Goal: Transaction & Acquisition: Book appointment/travel/reservation

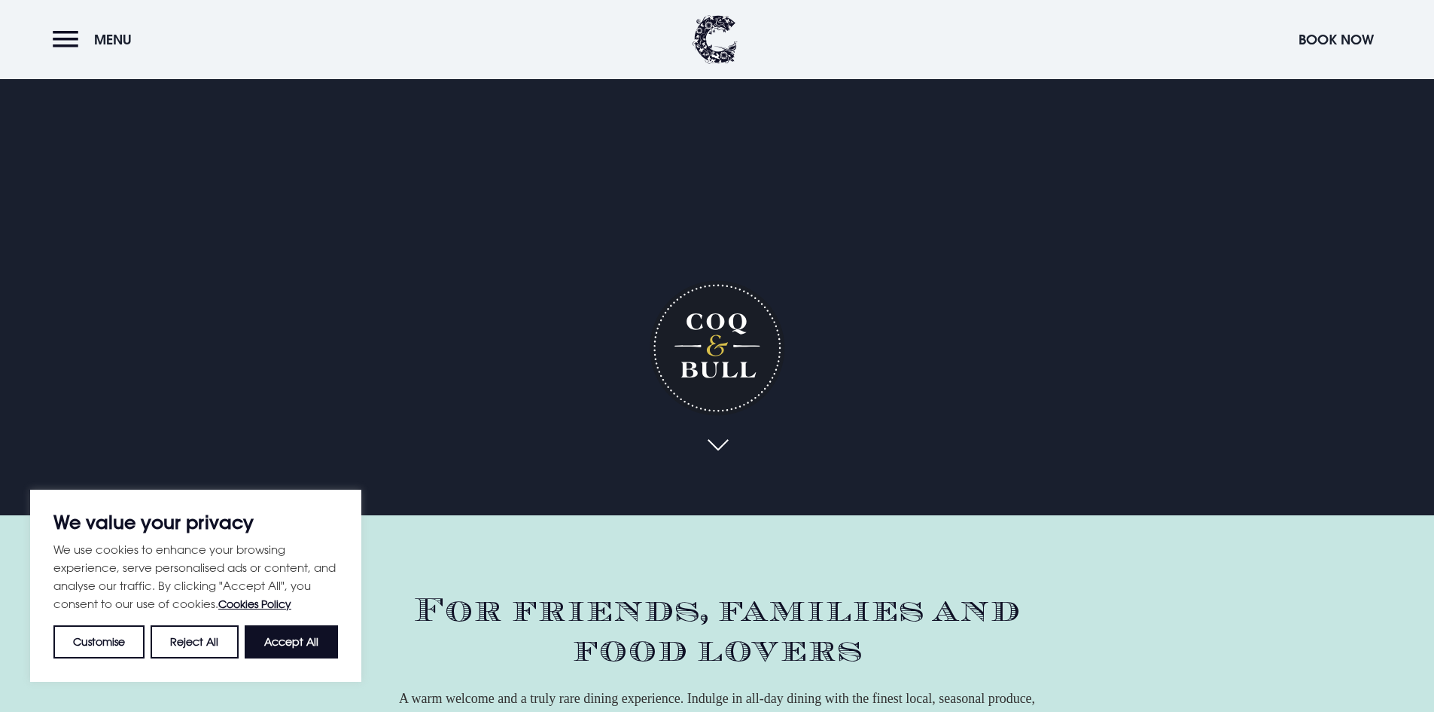
scroll to position [226, 0]
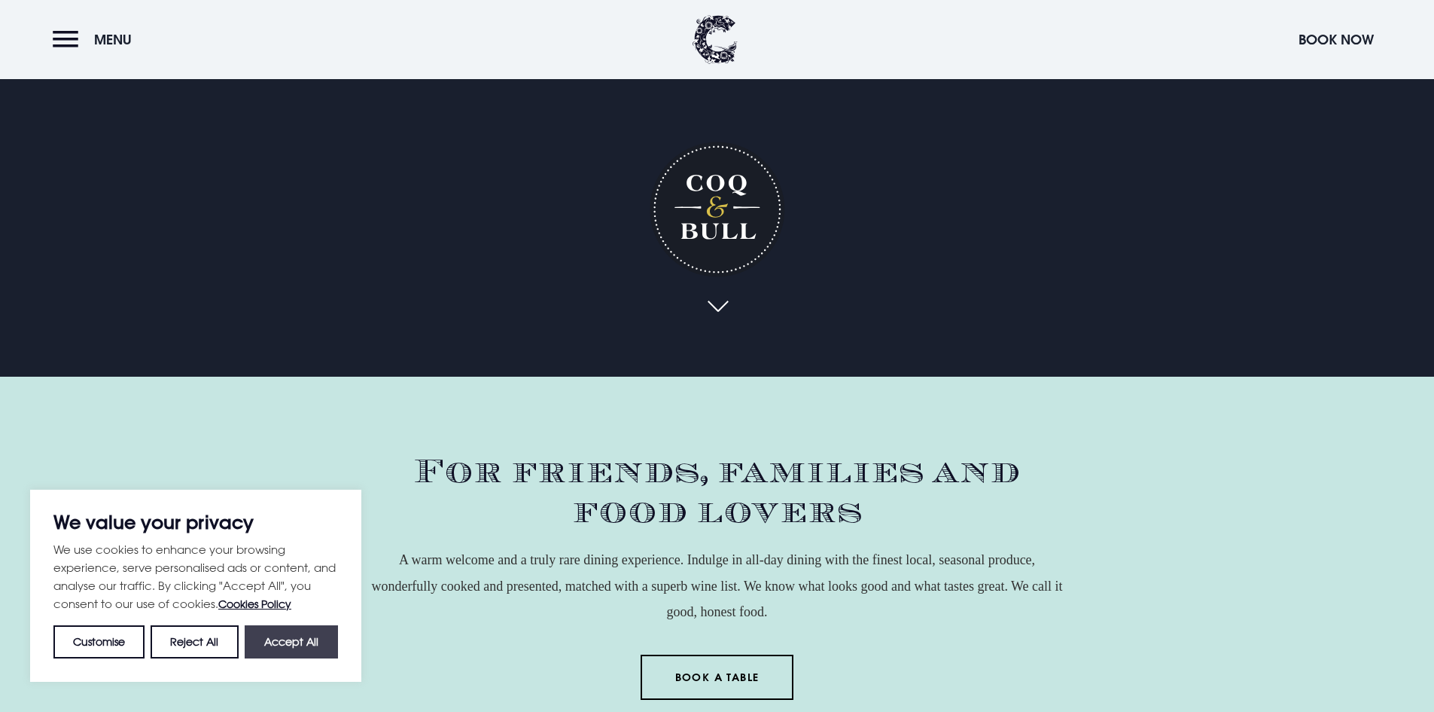
click at [315, 651] on button "Accept All" at bounding box center [291, 641] width 93 height 33
checkbox input "true"
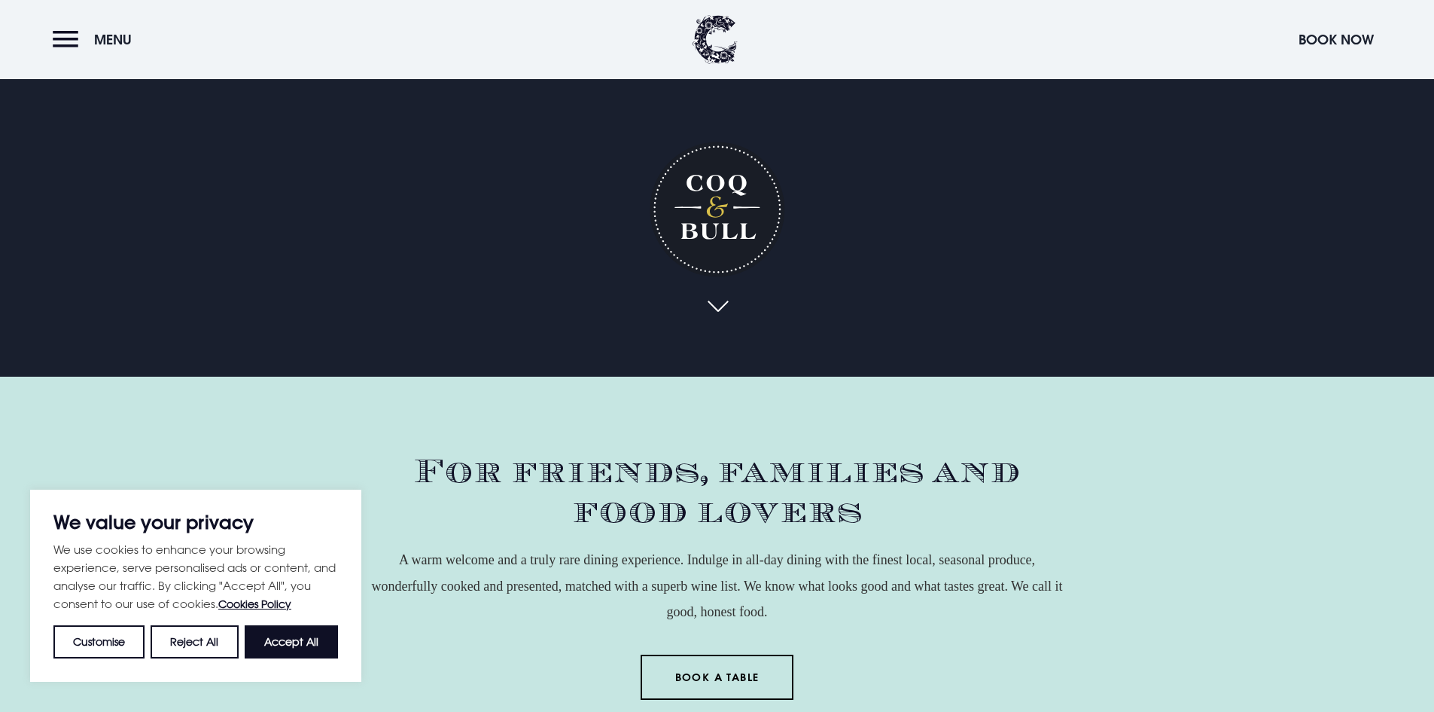
checkbox input "true"
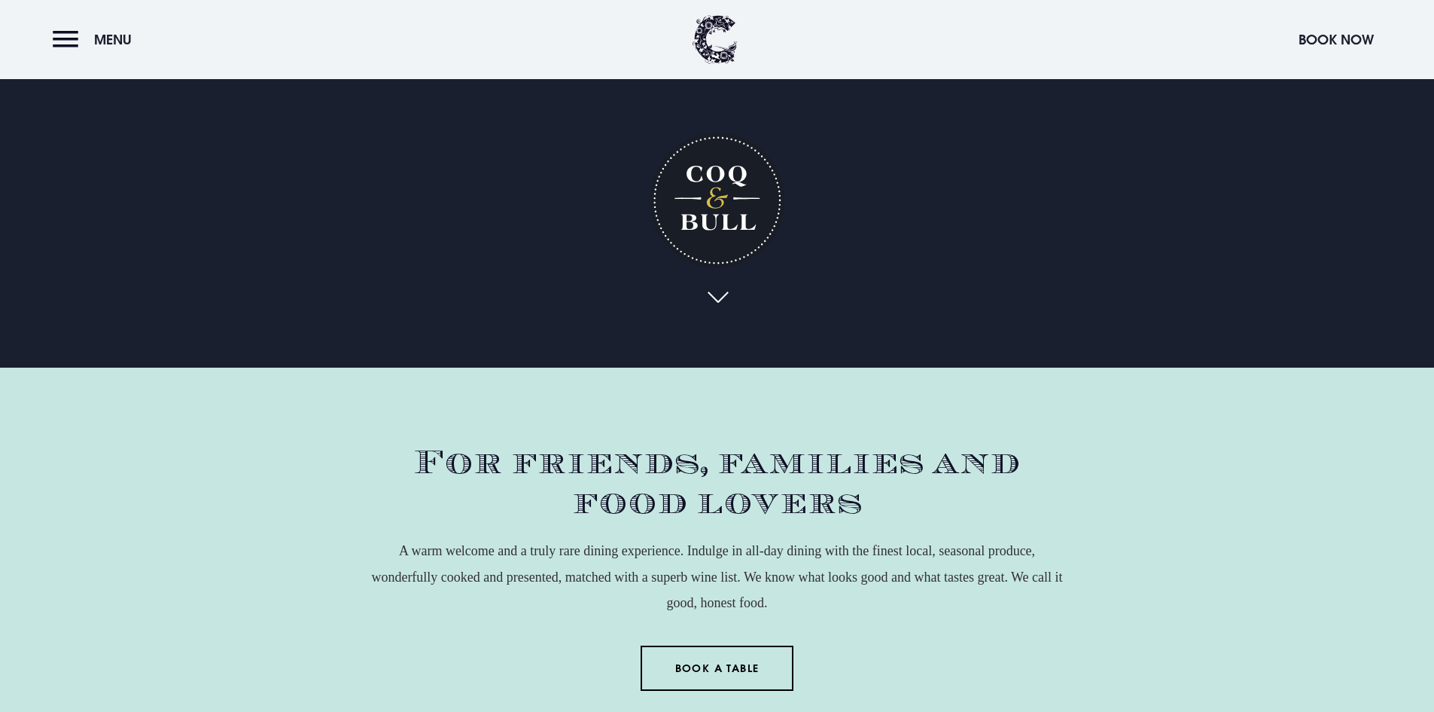
scroll to position [0, 0]
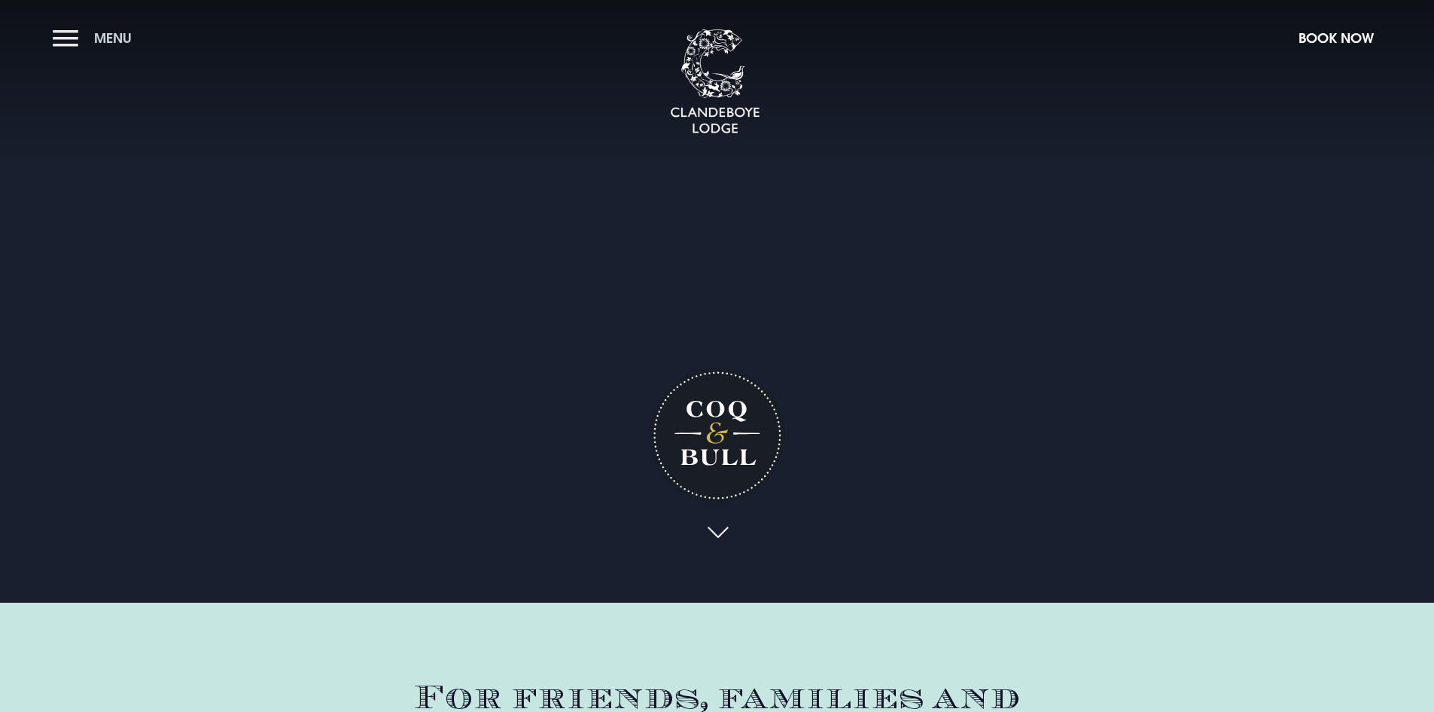
click at [87, 35] on button "Menu" at bounding box center [96, 38] width 87 height 32
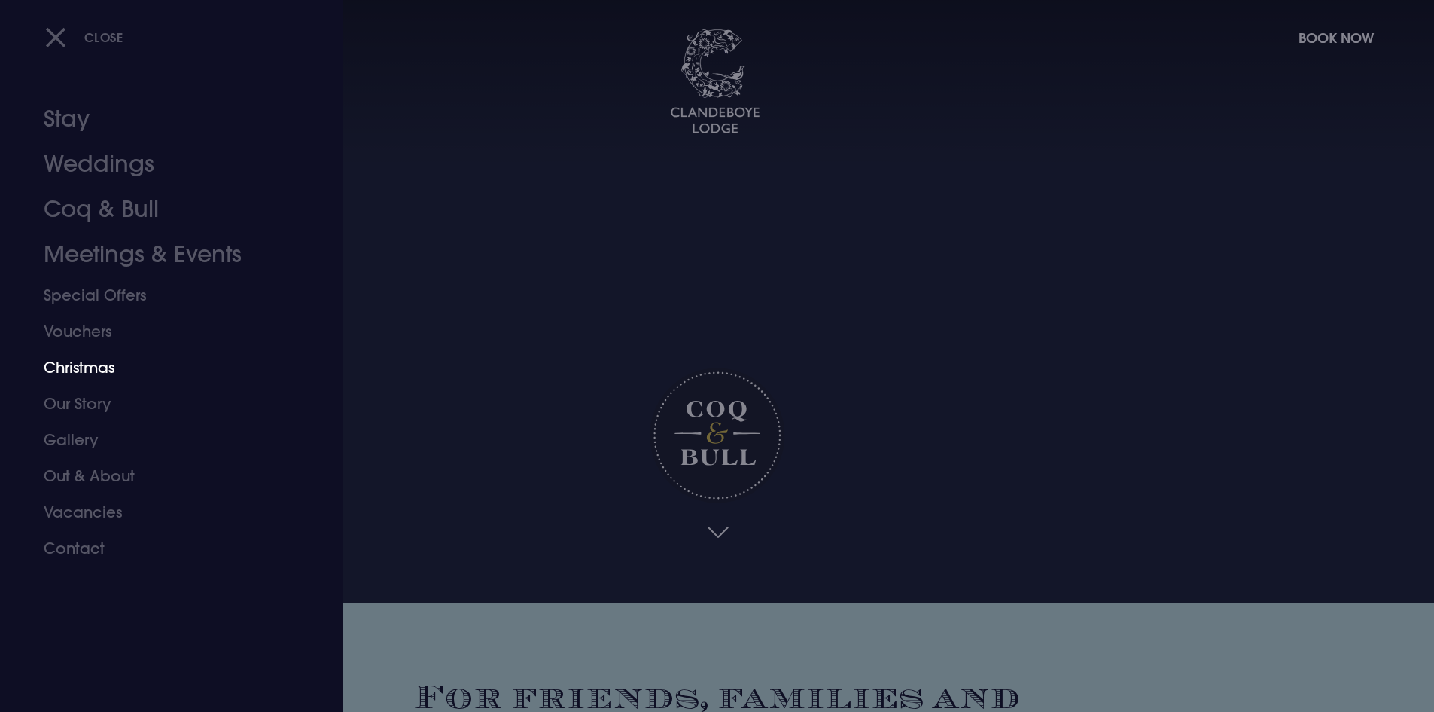
click at [102, 372] on link "Christmas" at bounding box center [163, 367] width 238 height 36
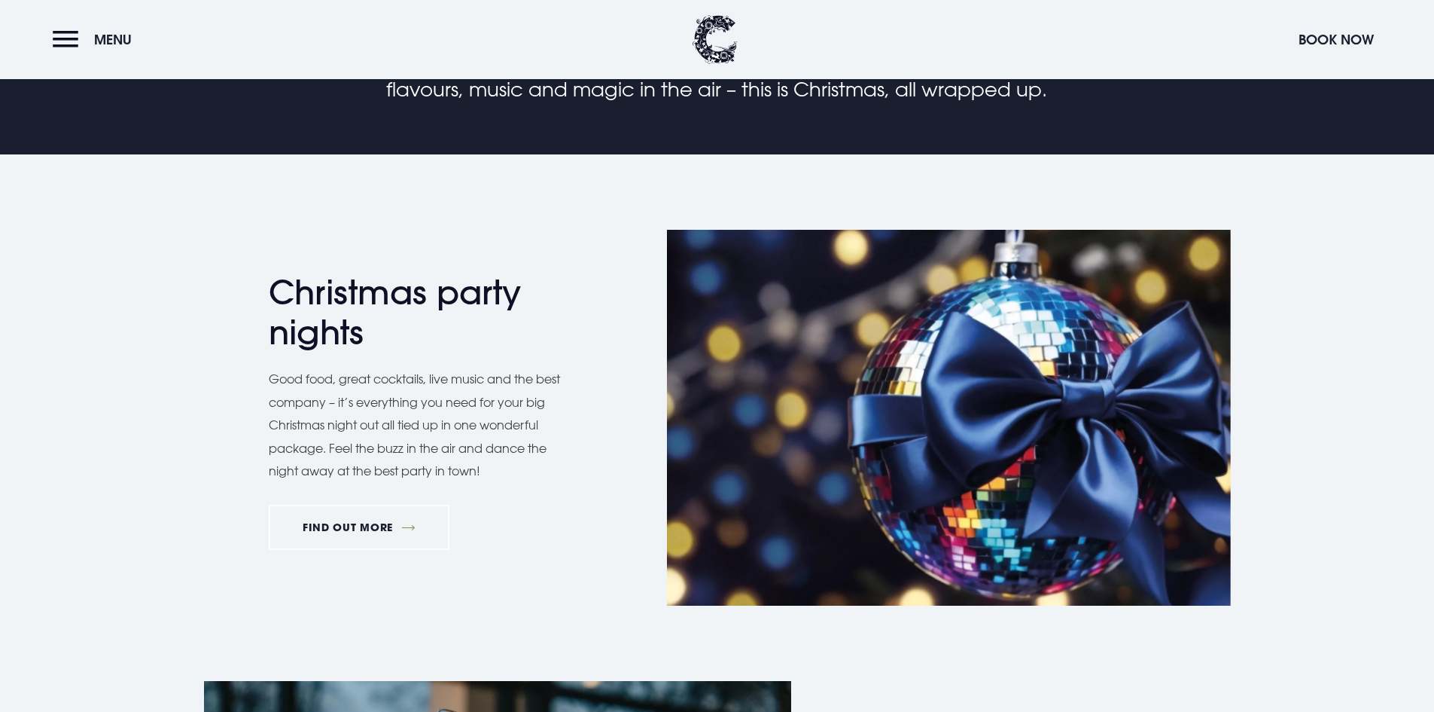
scroll to position [828, 0]
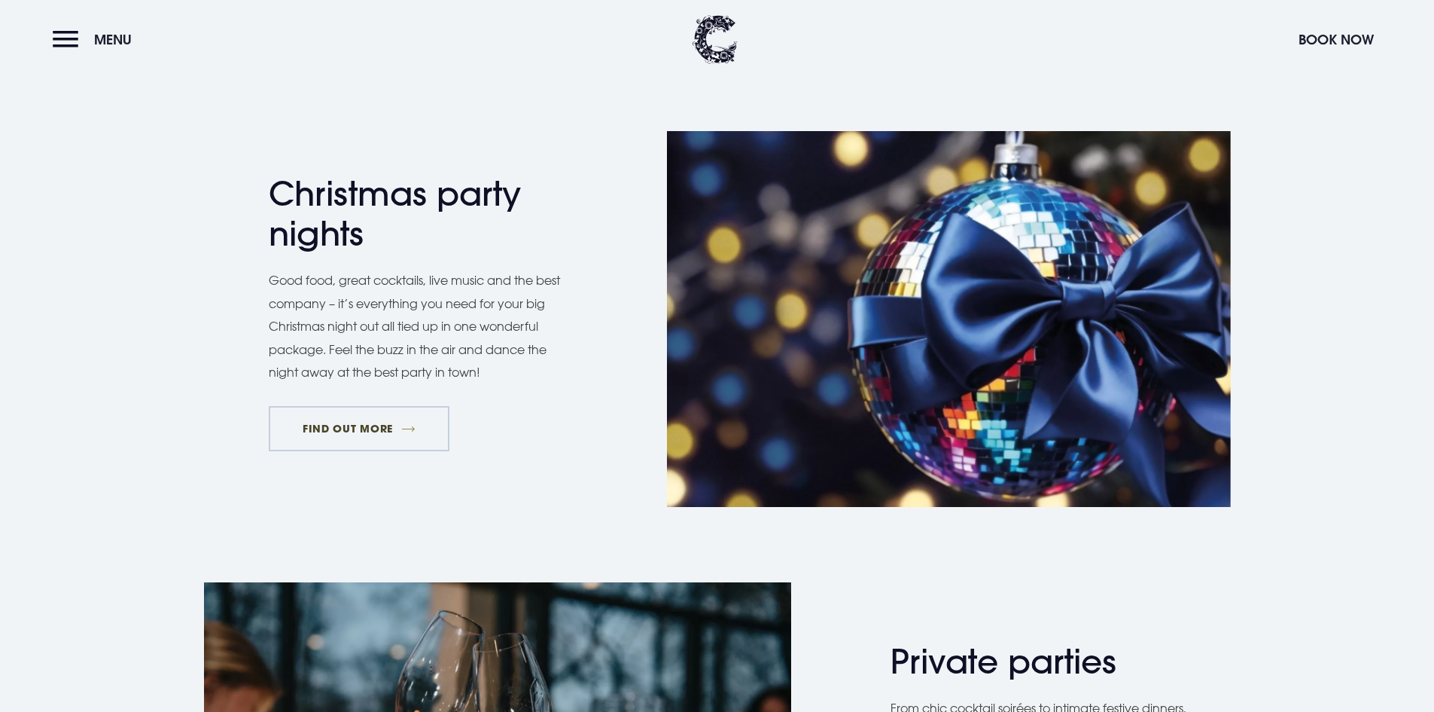
click at [399, 437] on link "FIND OUT MORE" at bounding box center [359, 428] width 181 height 45
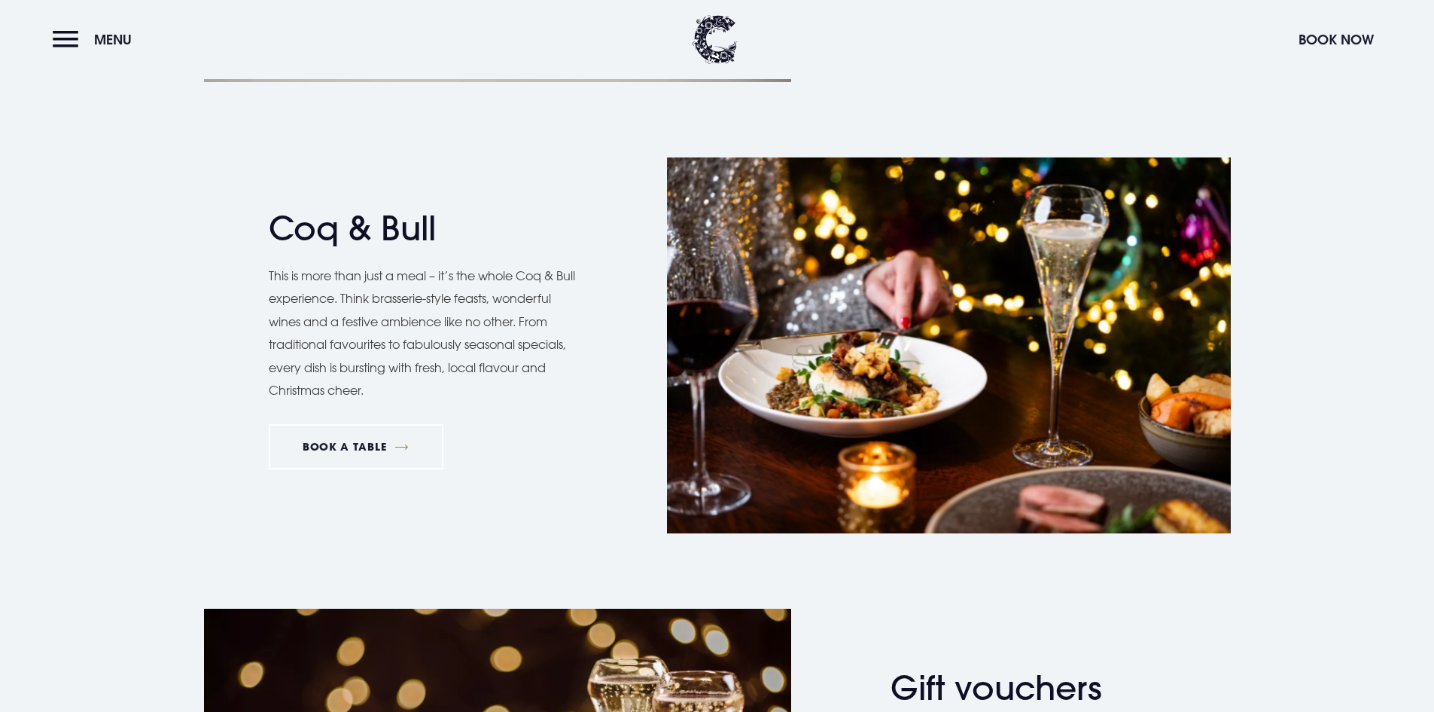
scroll to position [2635, 0]
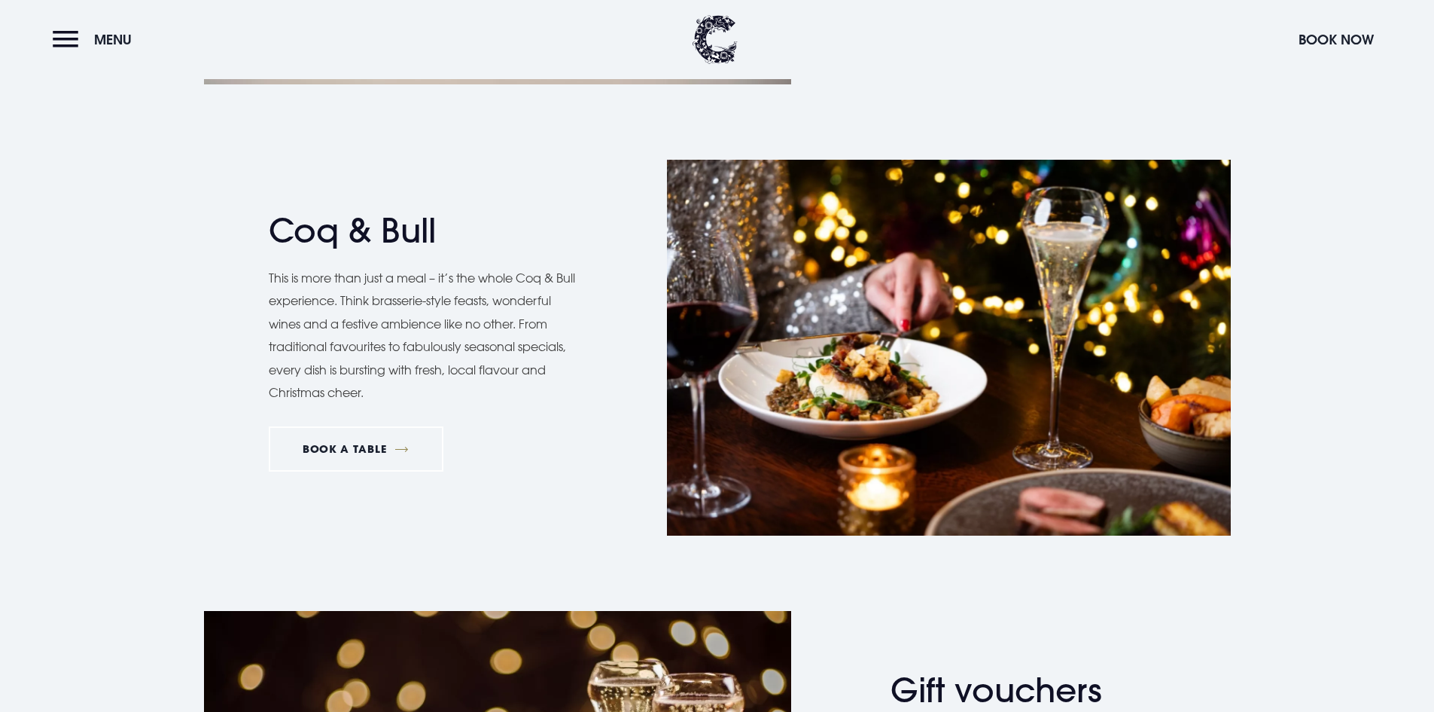
drag, startPoint x: 874, startPoint y: 76, endPoint x: 913, endPoint y: 79, distance: 38.5
click at [876, 77] on header "Menu Book Now" at bounding box center [717, 39] width 1434 height 79
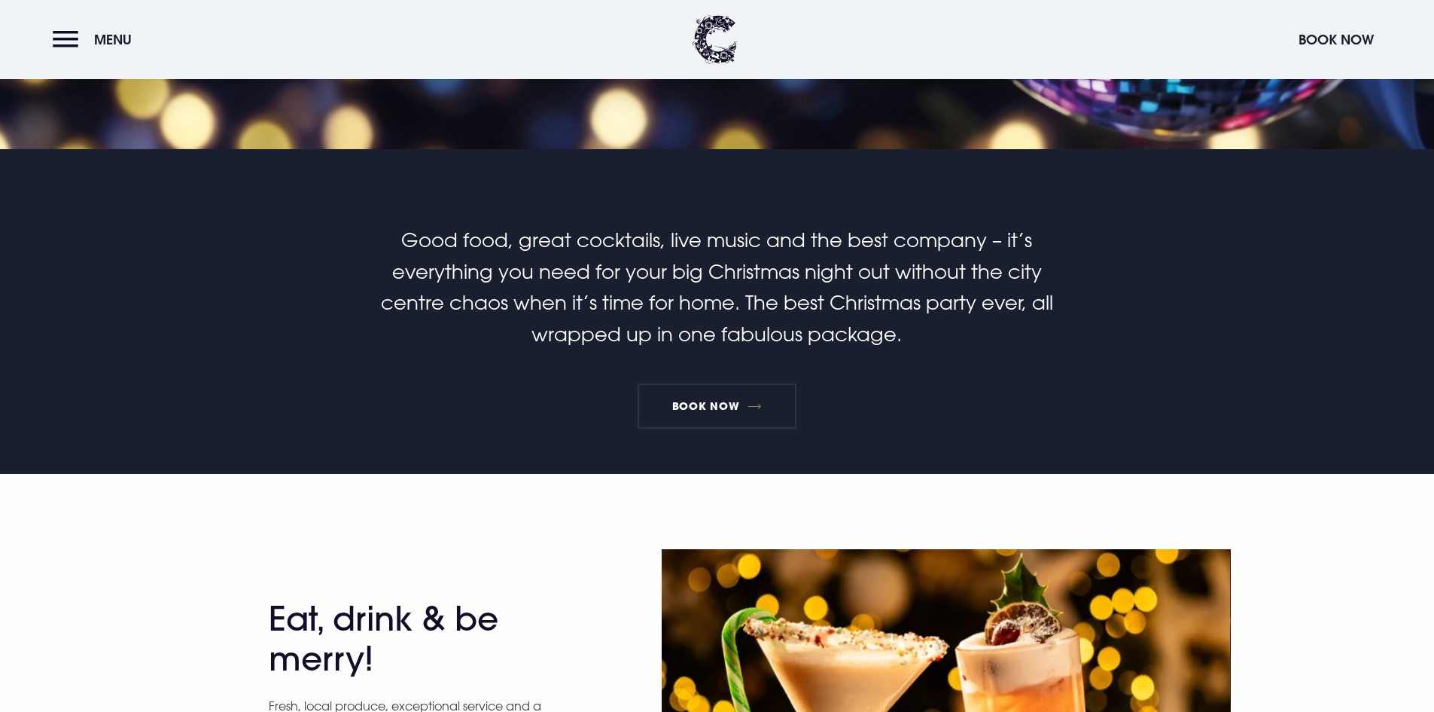
scroll to position [452, 0]
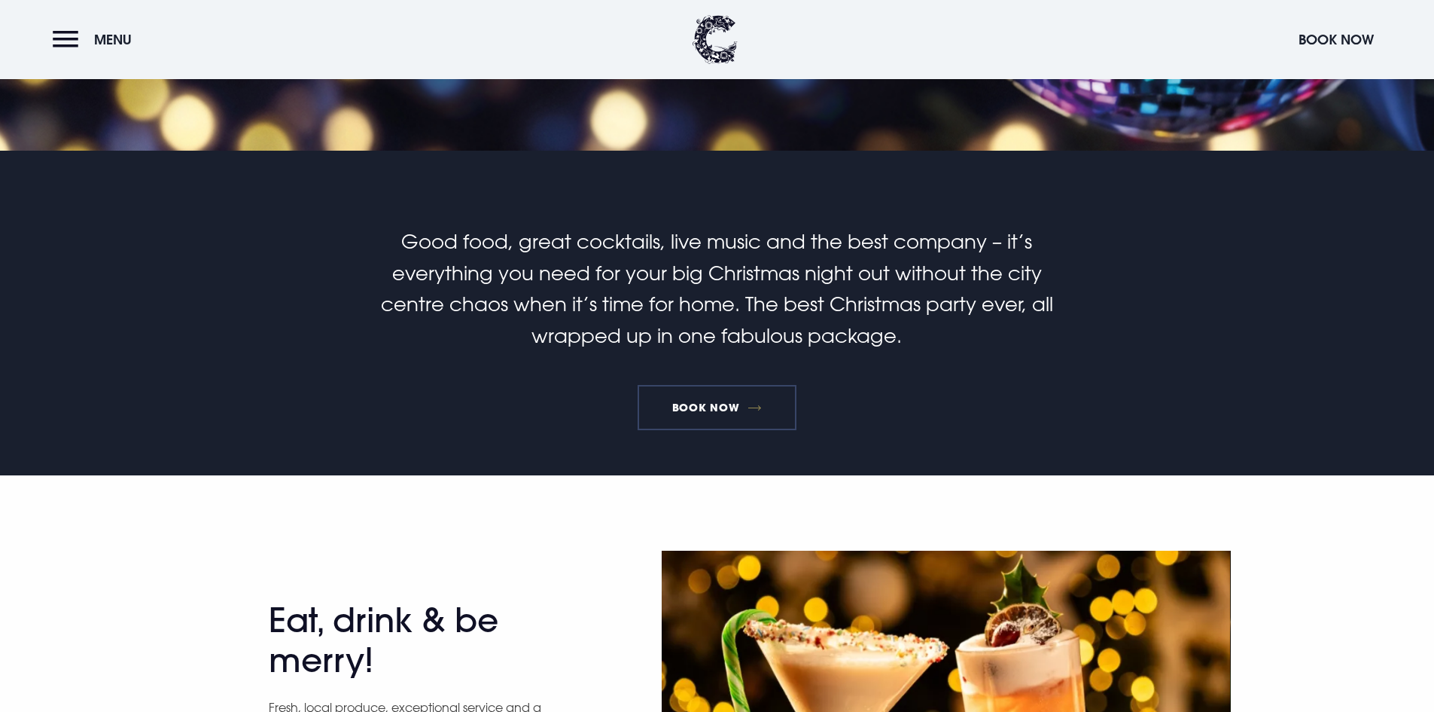
click at [699, 402] on link "Book Now" at bounding box center [717, 407] width 158 height 45
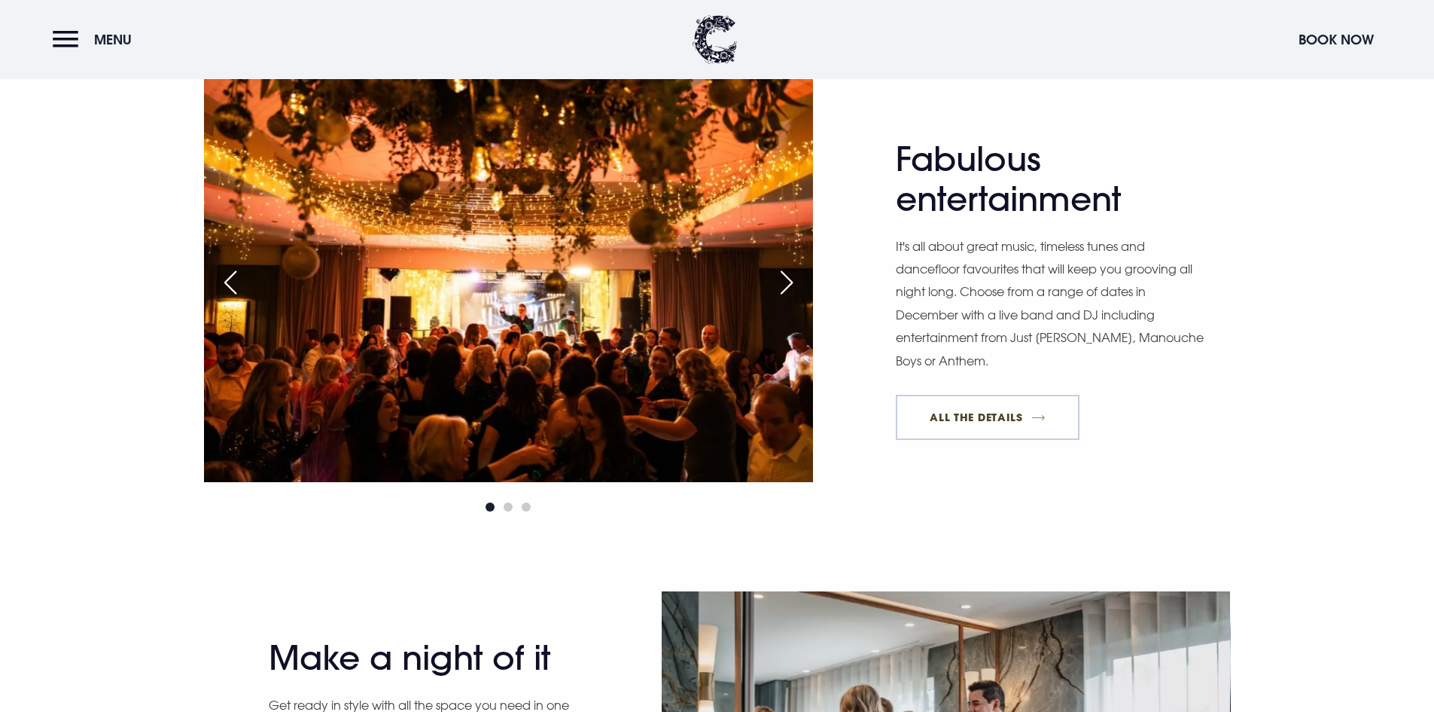
scroll to position [1431, 0]
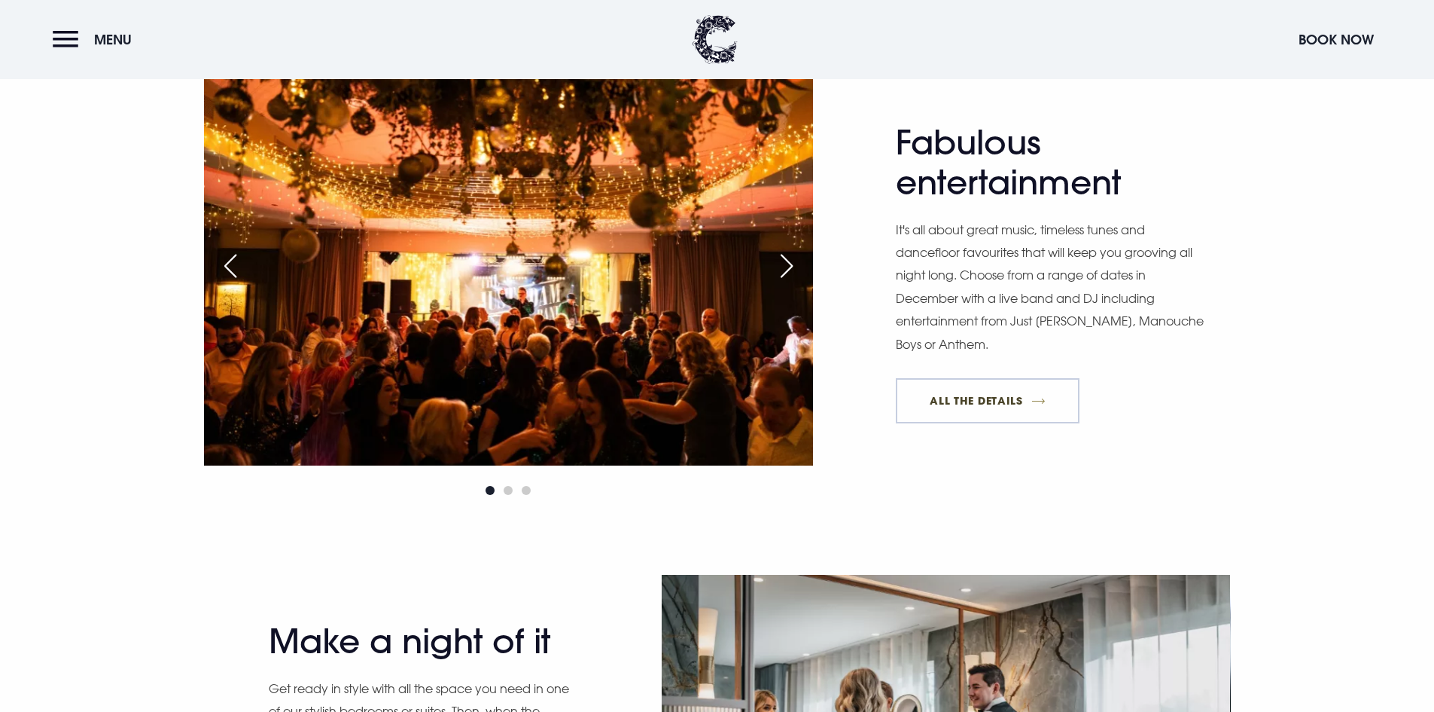
click at [1002, 378] on link "All The Details" at bounding box center [988, 400] width 184 height 45
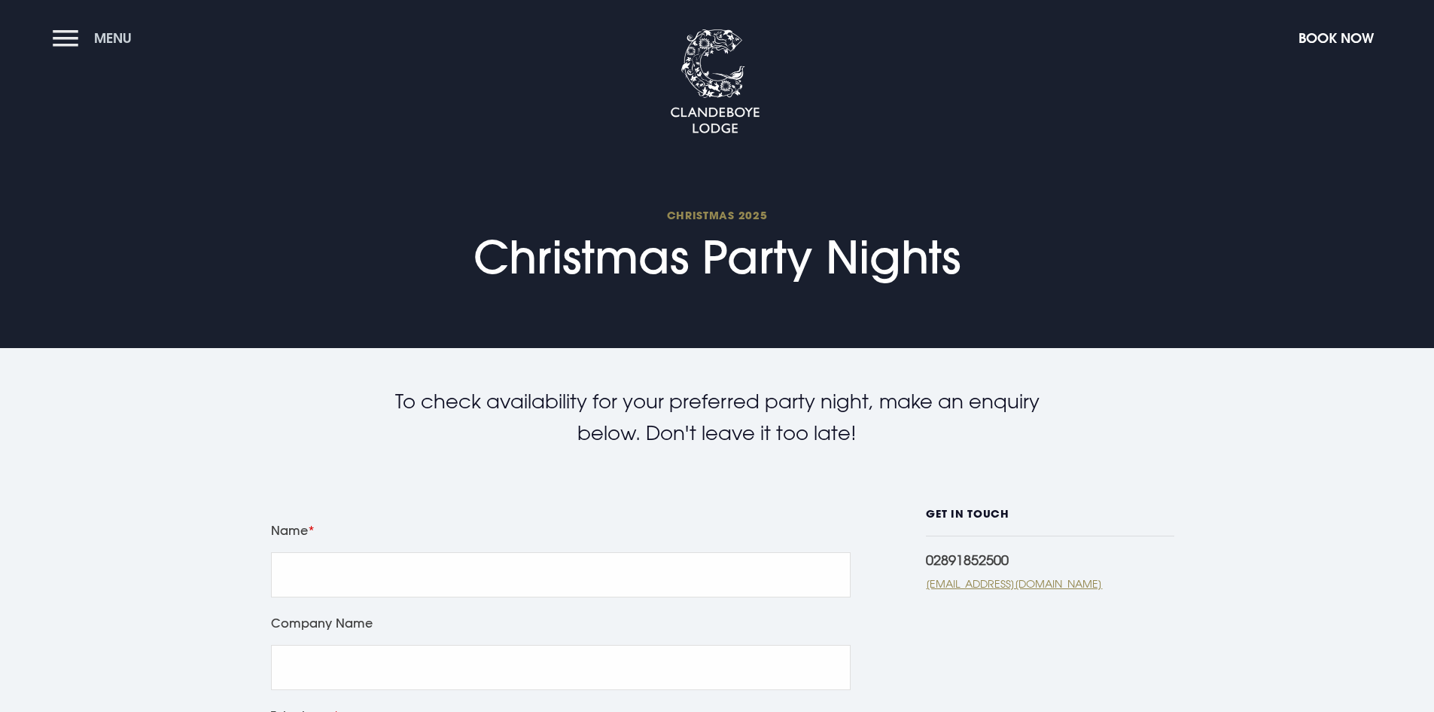
click at [91, 33] on button "Menu" at bounding box center [96, 38] width 87 height 32
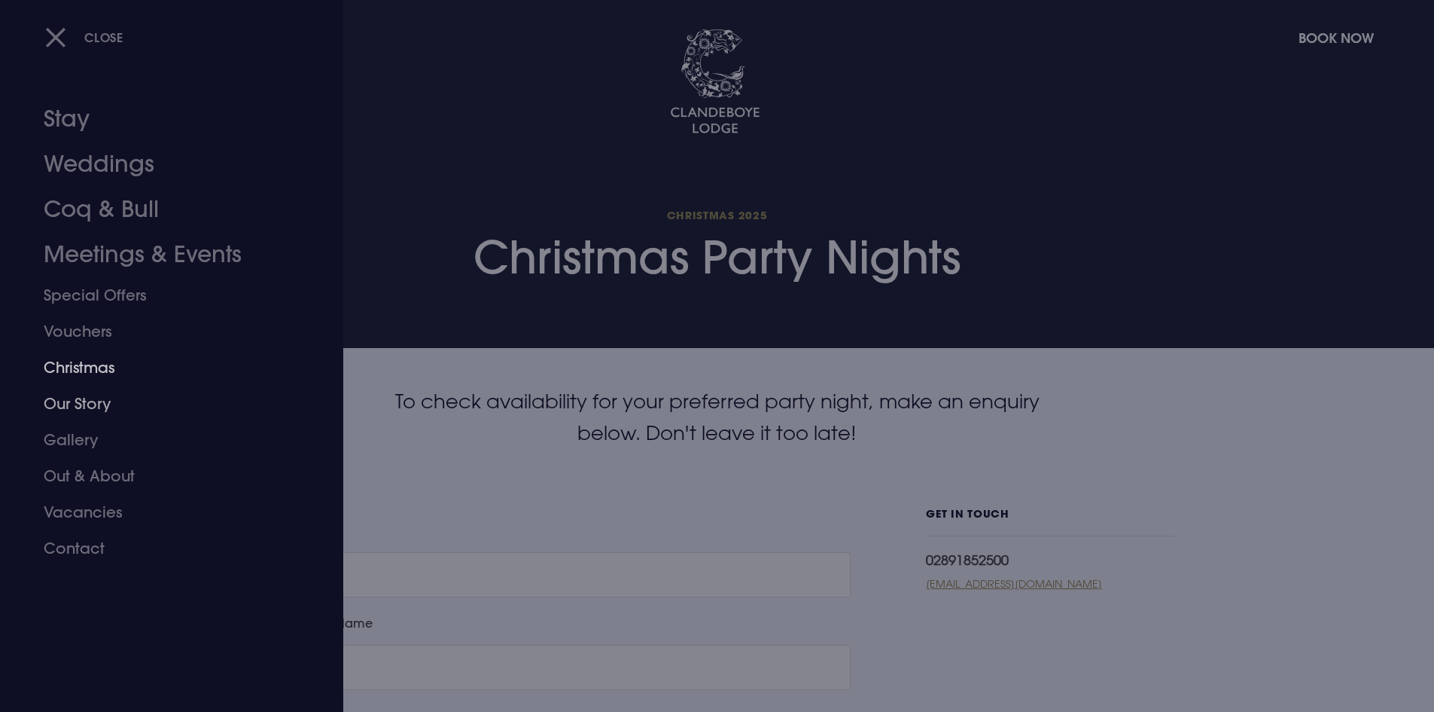
click at [81, 363] on link "Christmas" at bounding box center [163, 367] width 238 height 36
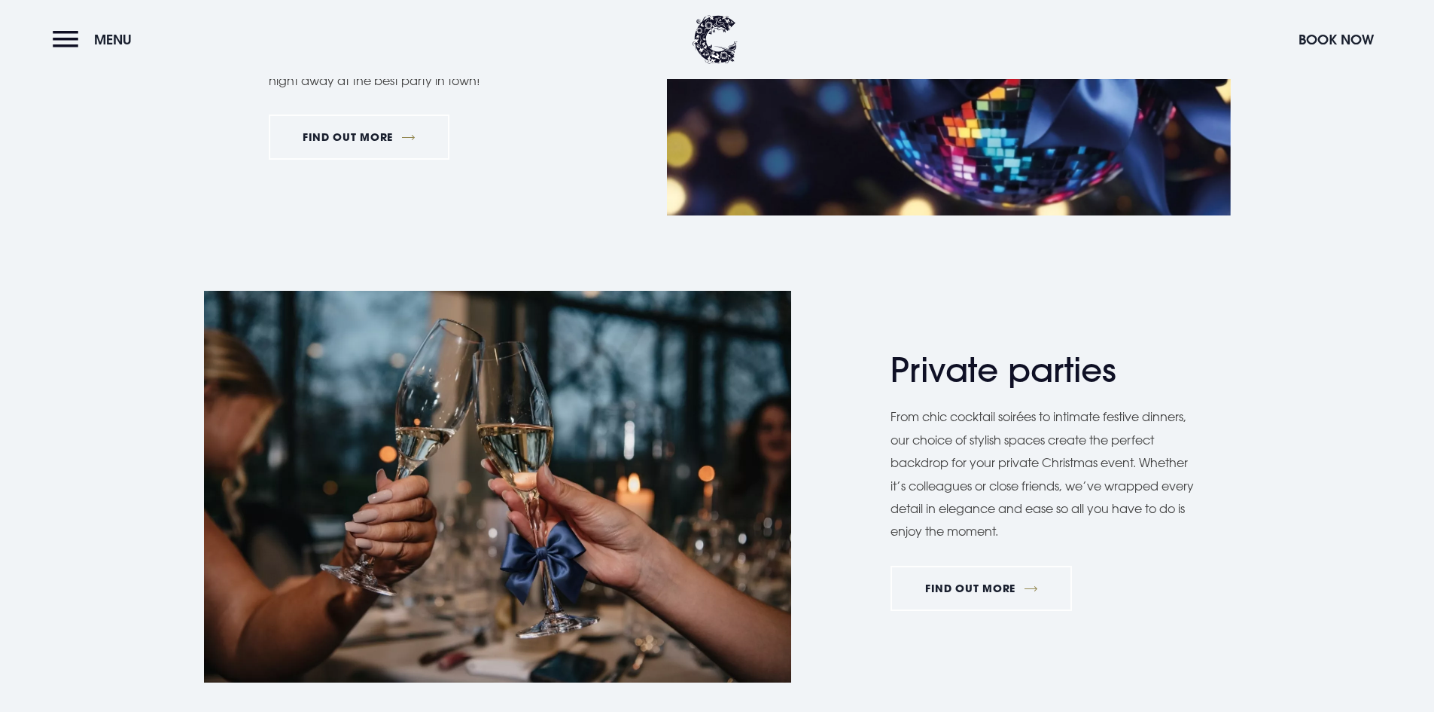
scroll to position [904, 0]
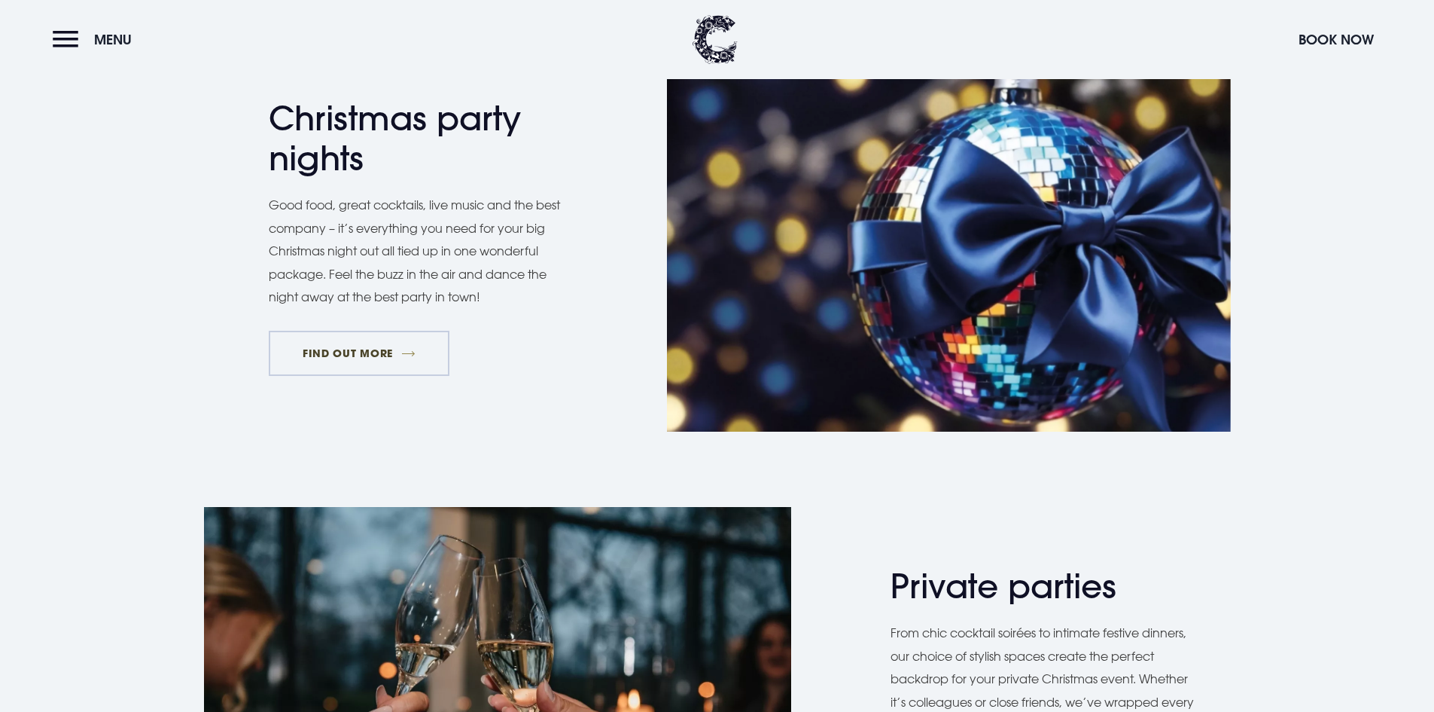
click at [371, 364] on link "FIND OUT MORE" at bounding box center [359, 353] width 181 height 45
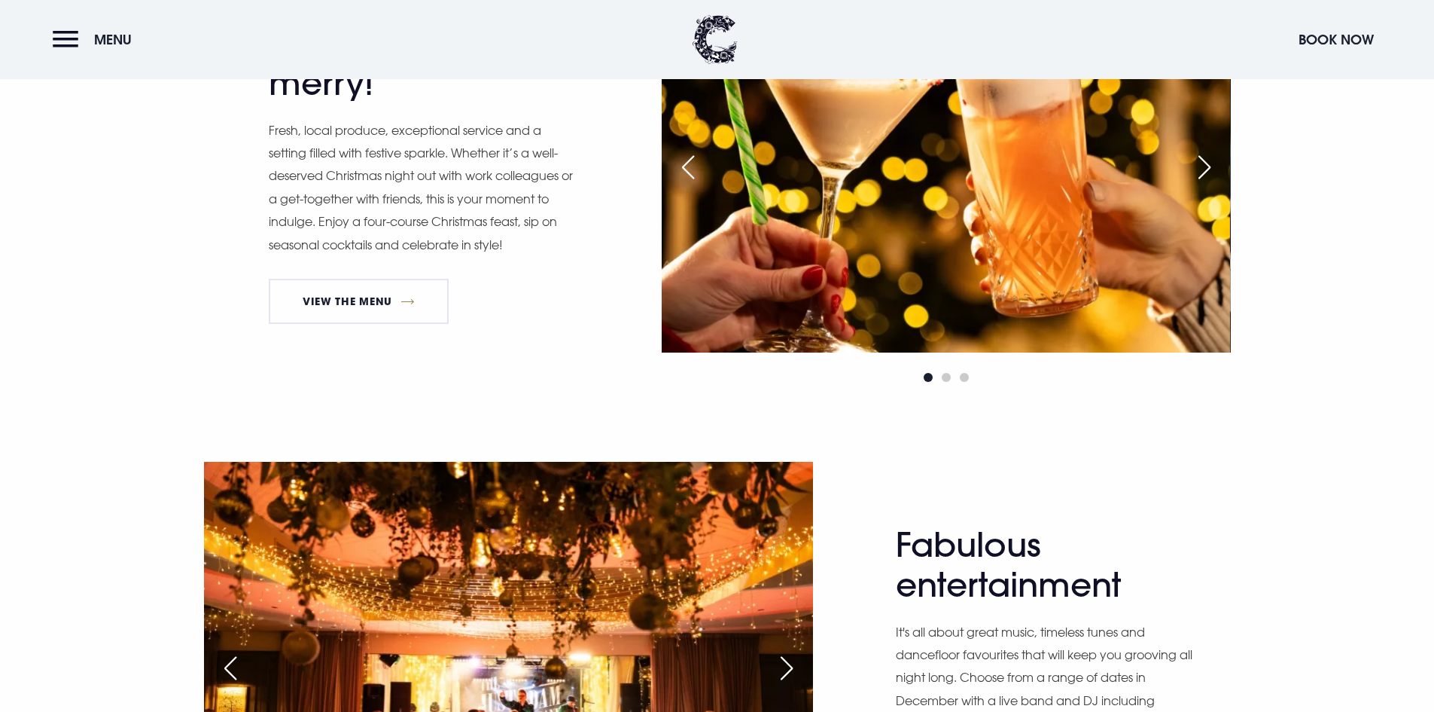
scroll to position [904, 0]
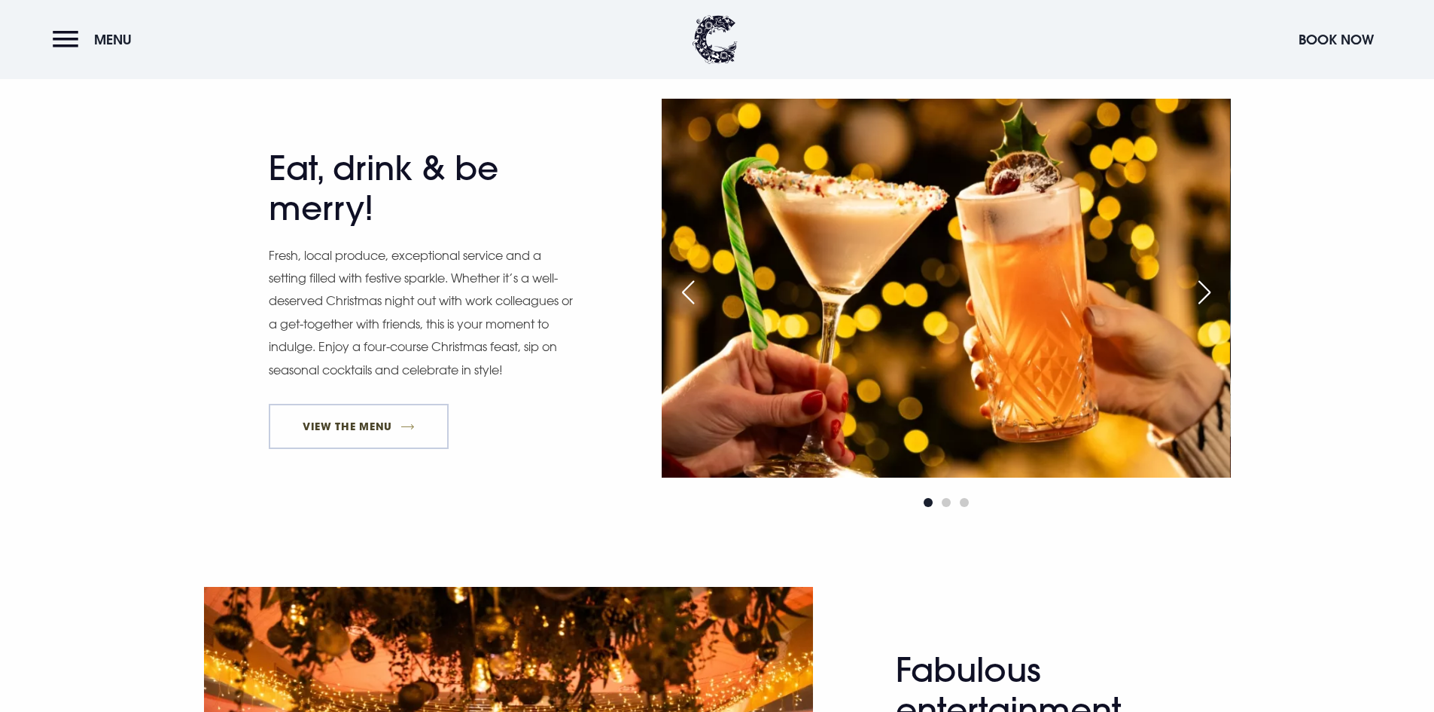
click at [353, 427] on link "View The Menu" at bounding box center [359, 426] width 181 height 45
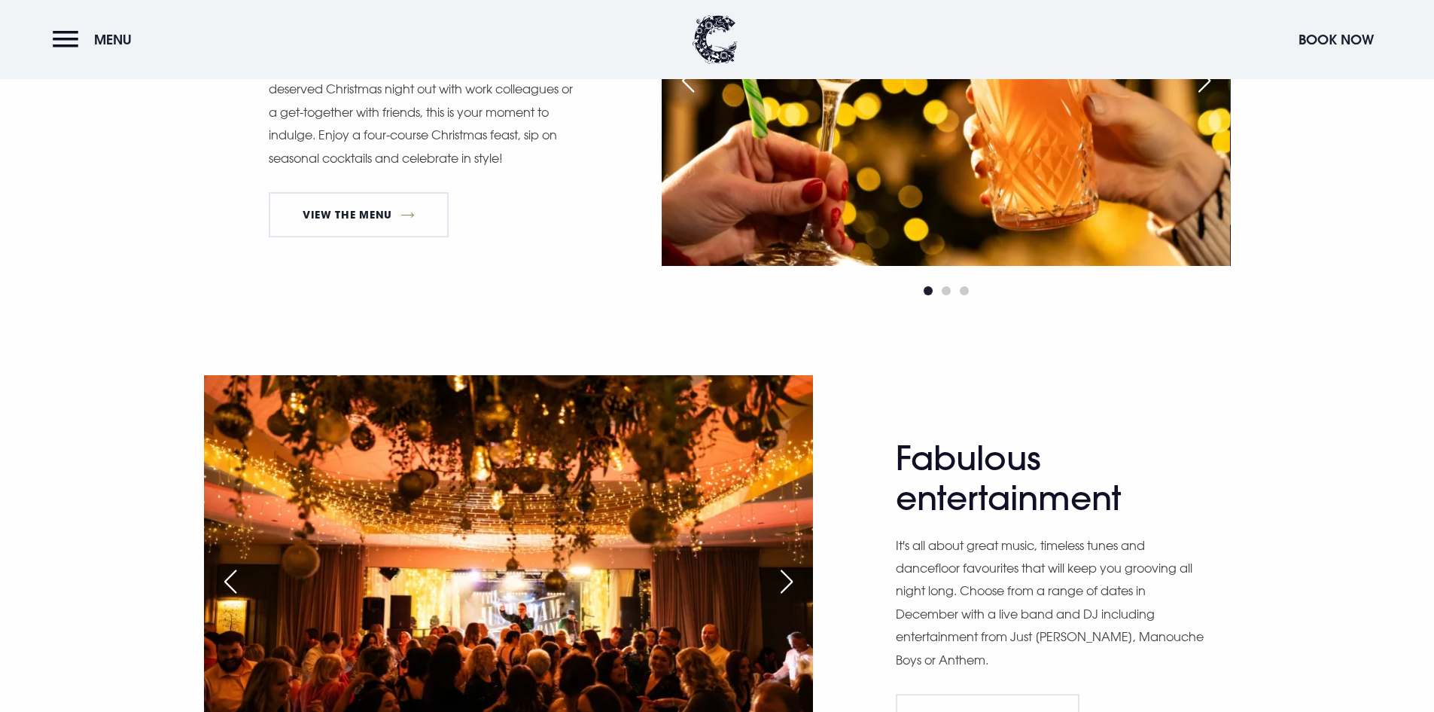
scroll to position [979, 0]
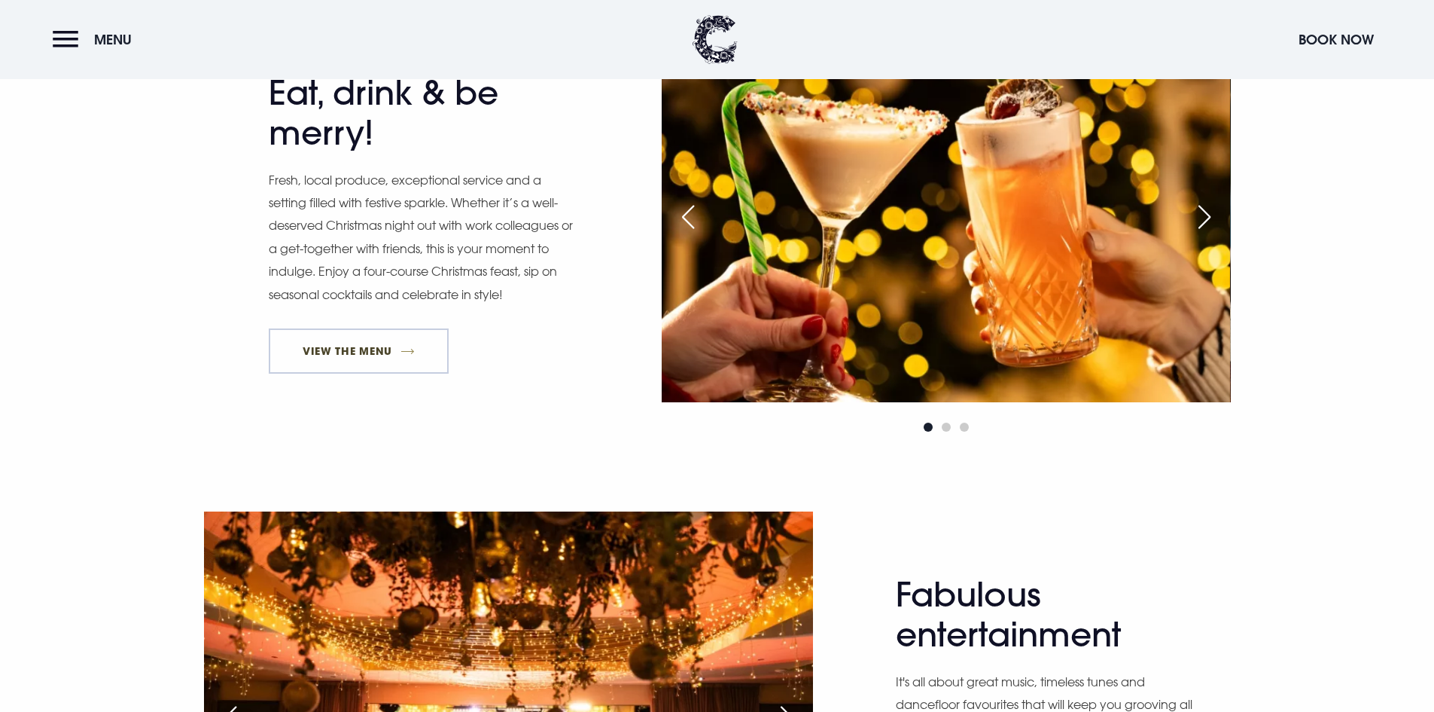
click at [348, 348] on link "View The Menu" at bounding box center [359, 350] width 181 height 45
click at [1334, 40] on button "Book Now" at bounding box center [1336, 39] width 90 height 32
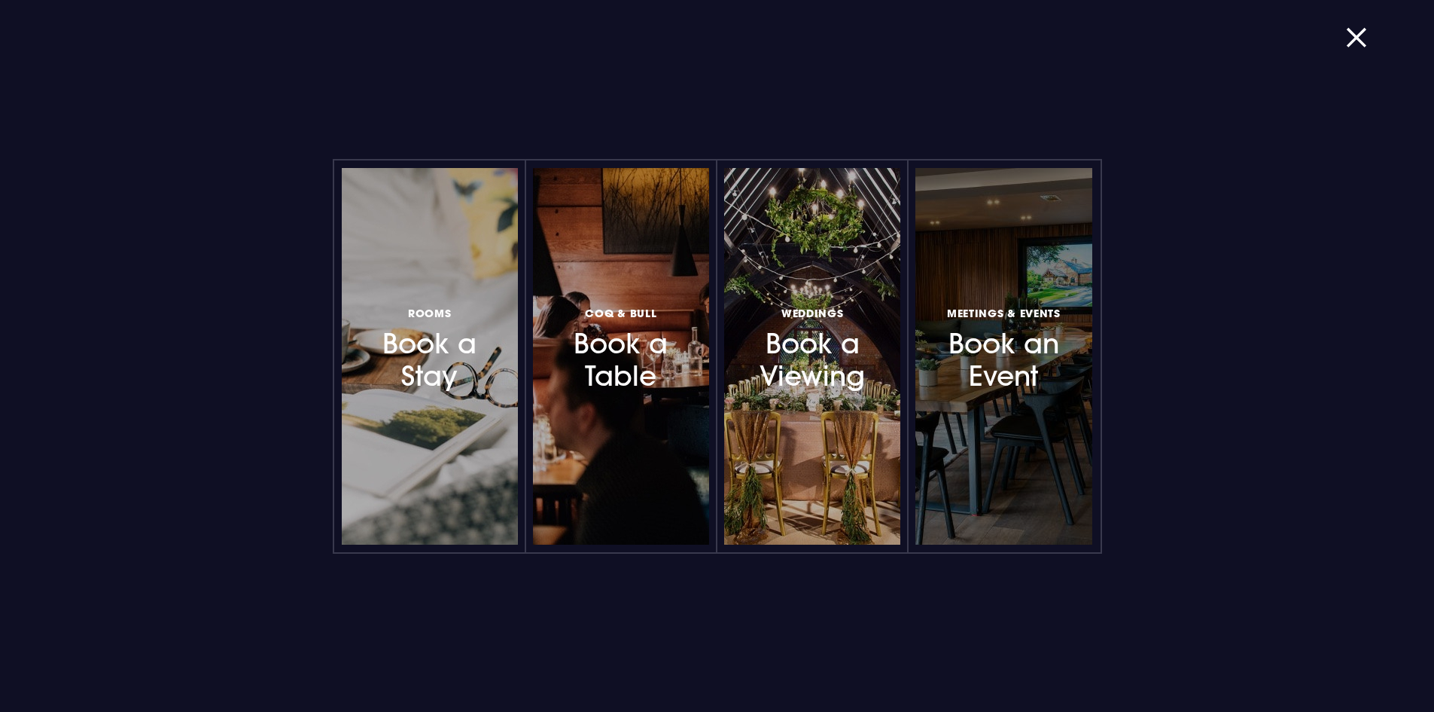
click at [1024, 381] on h3 "Meetings & Events Book an Event" at bounding box center [1003, 348] width 131 height 90
